Goal: Information Seeking & Learning: Check status

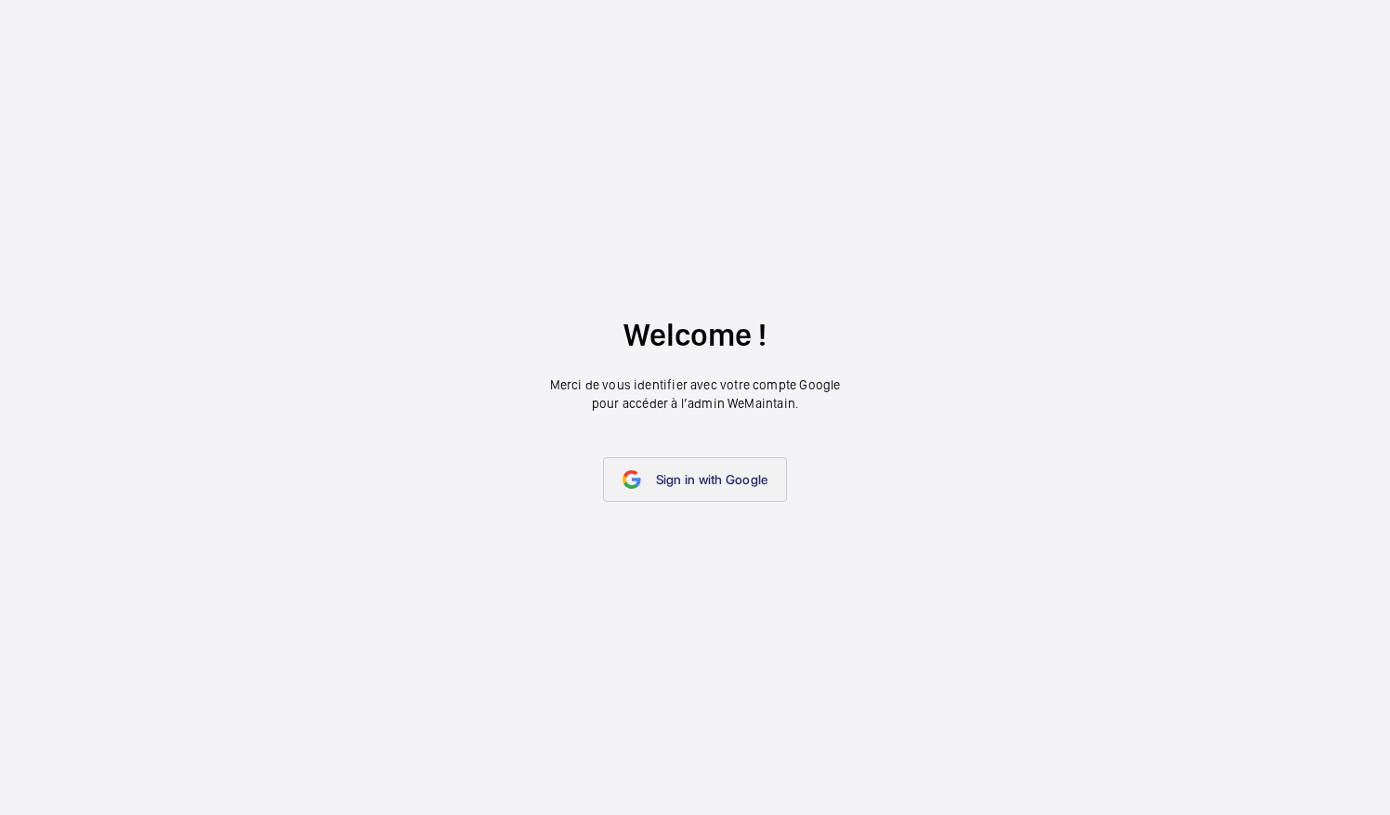
click at [715, 491] on link "Sign in with Google" at bounding box center [695, 479] width 185 height 45
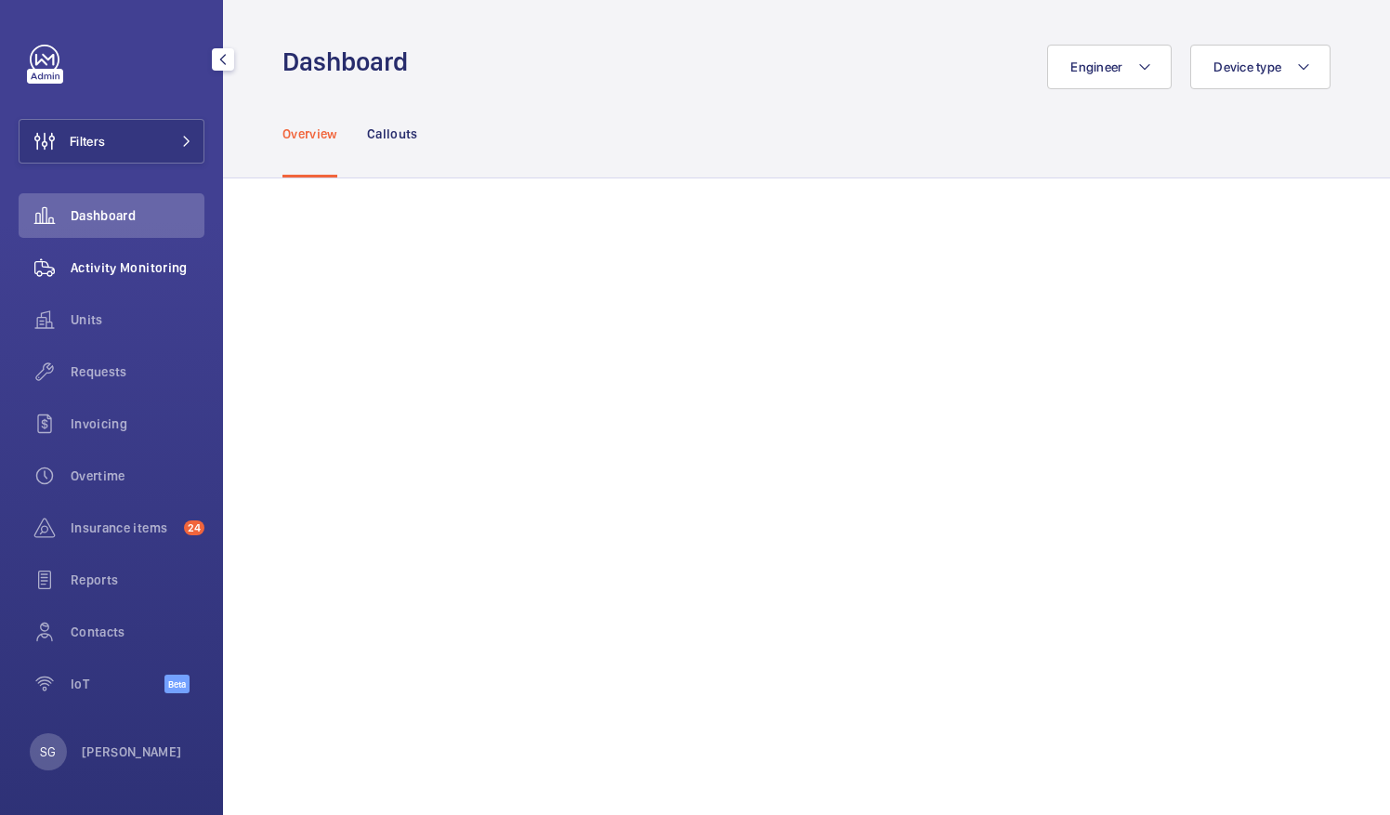
click at [163, 282] on div "Activity Monitoring" at bounding box center [112, 267] width 186 height 45
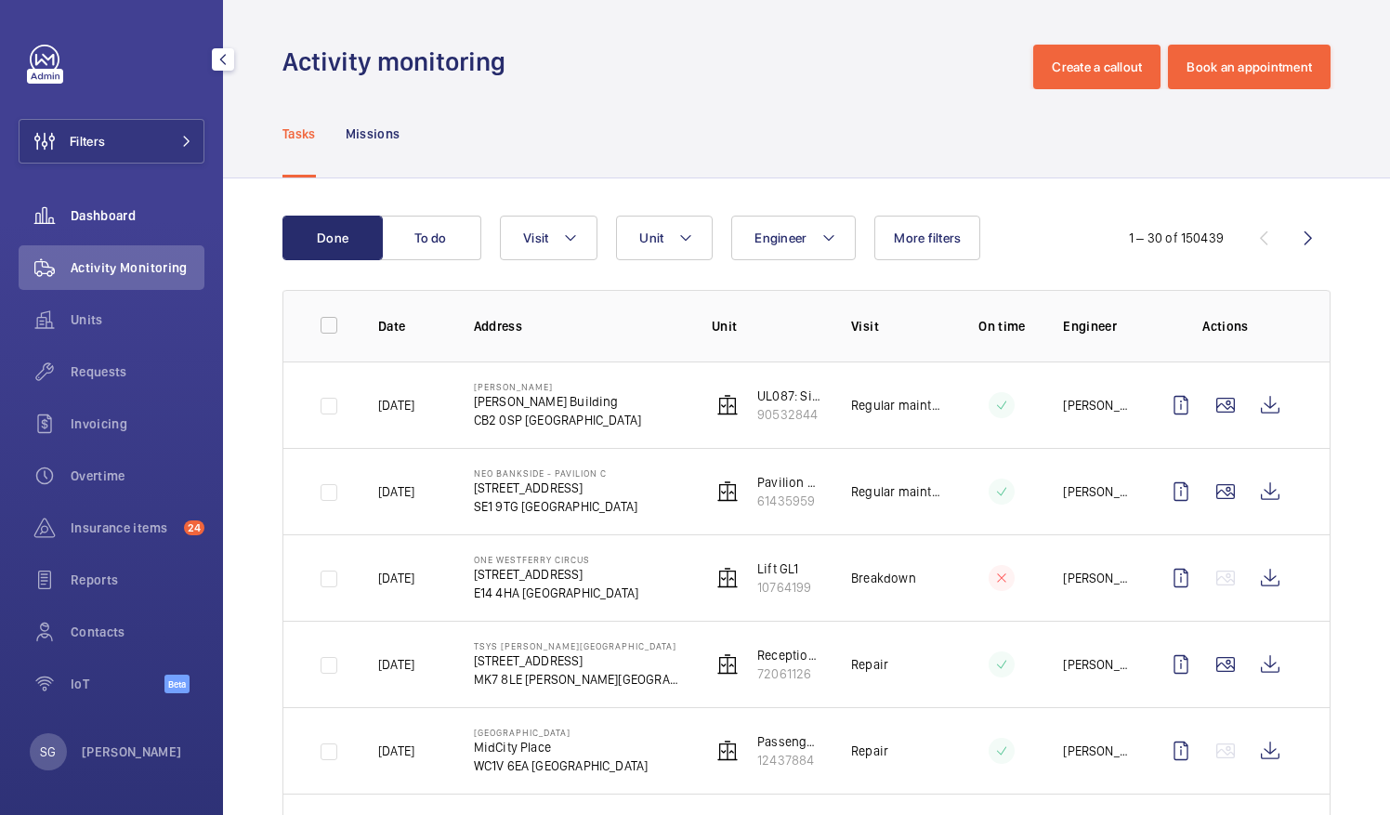
click at [156, 223] on span "Dashboard" at bounding box center [138, 215] width 134 height 19
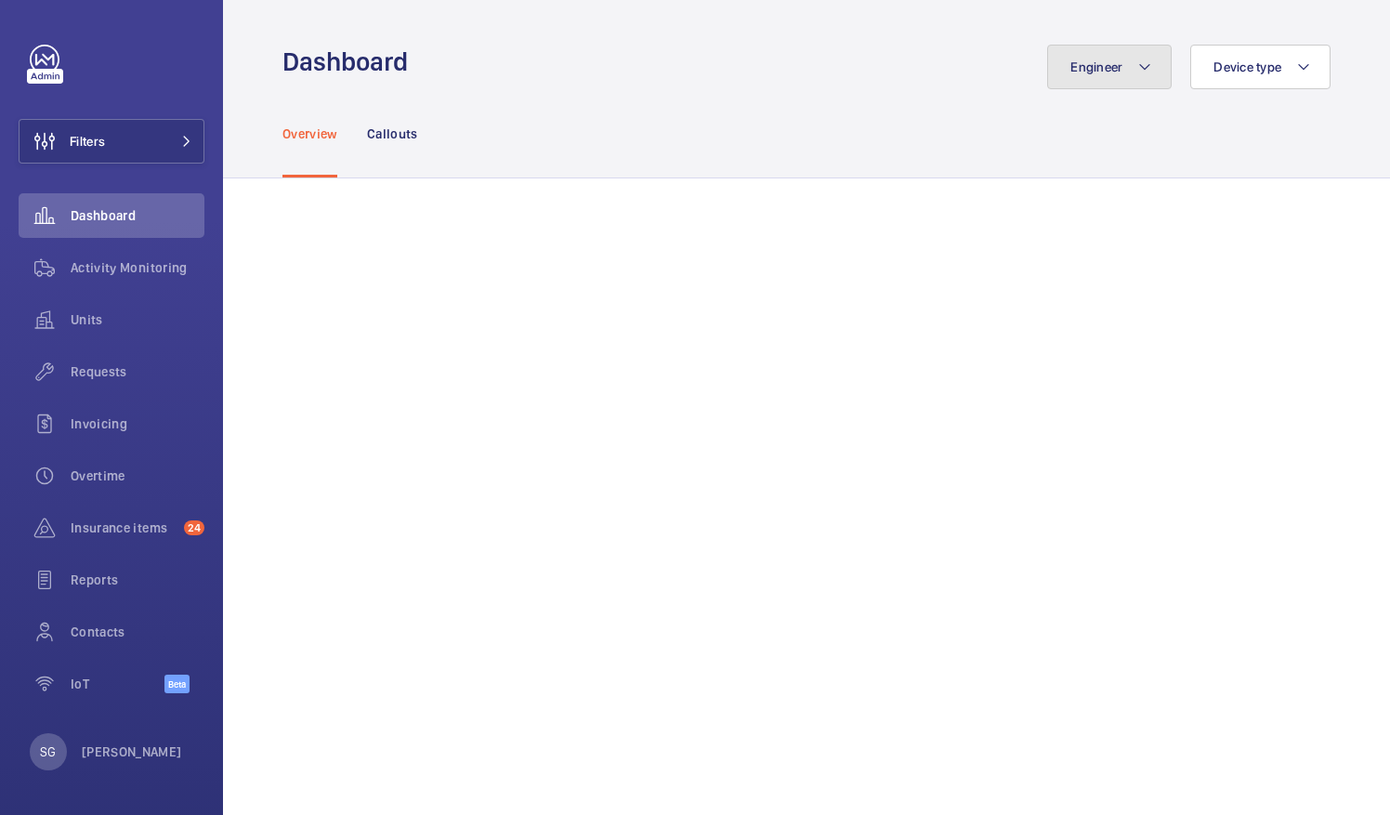
click at [1141, 59] on mat-icon at bounding box center [1144, 67] width 15 height 22
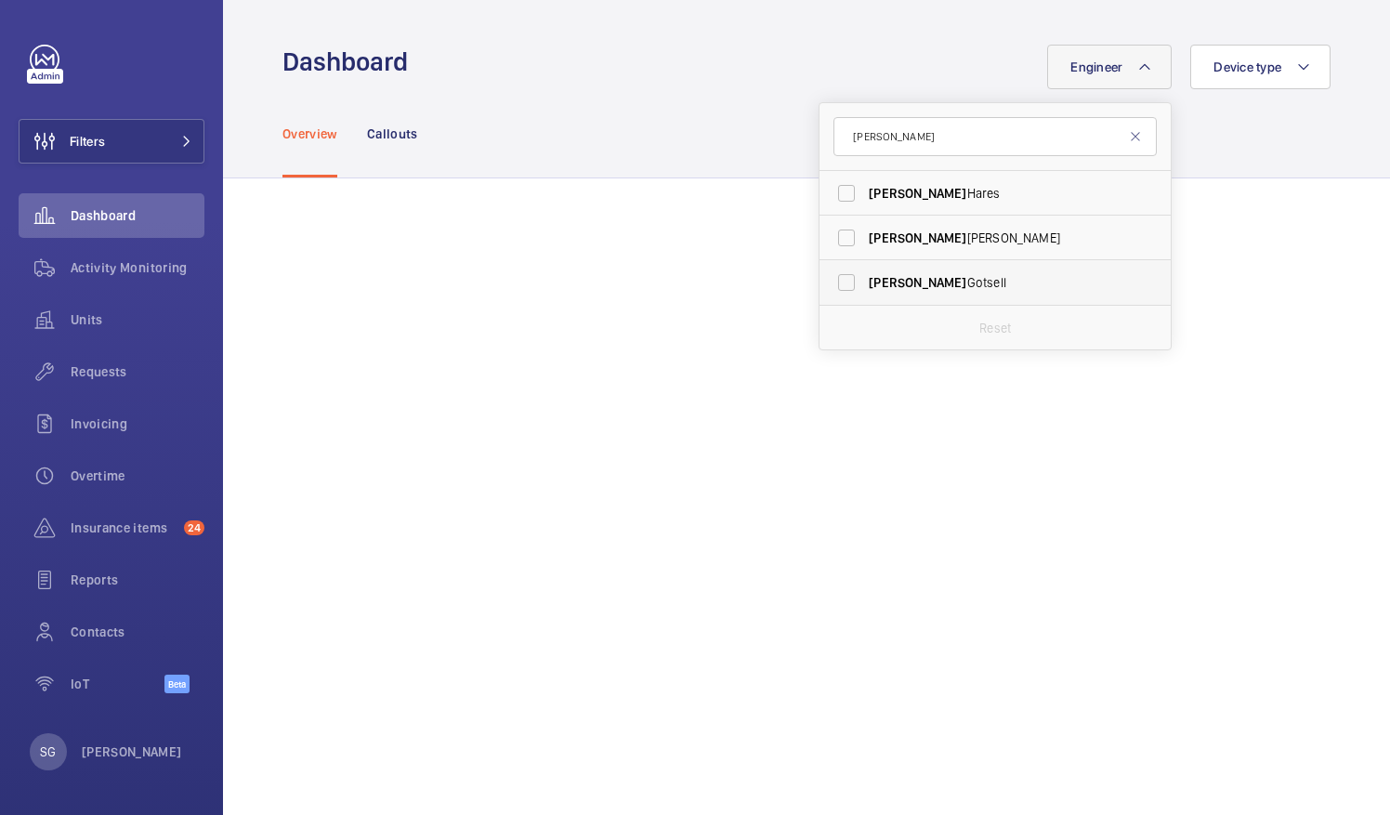
type input "sam"
click at [836, 277] on label "Sam Gotsell" at bounding box center [981, 282] width 323 height 45
click at [836, 277] on input "Sam Gotsell" at bounding box center [846, 282] width 37 height 37
checkbox input "true"
click at [1128, 137] on mat-icon at bounding box center [1135, 136] width 15 height 15
